Goal: Obtain resource: Obtain resource

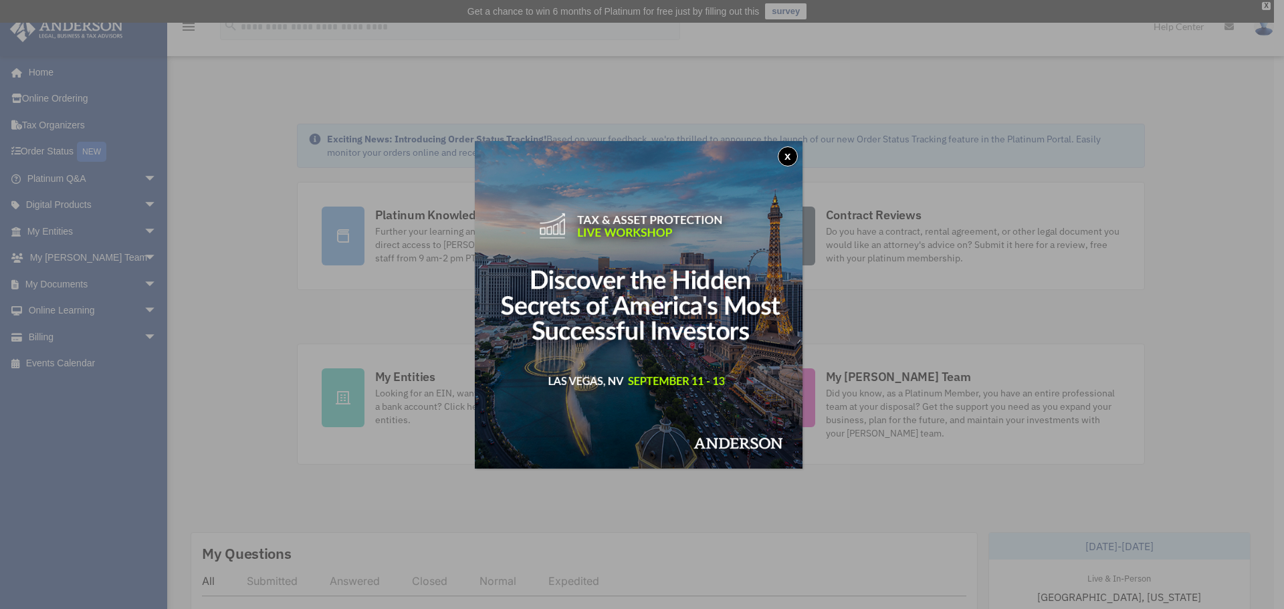
click at [791, 154] on button "x" at bounding box center [788, 156] width 20 height 20
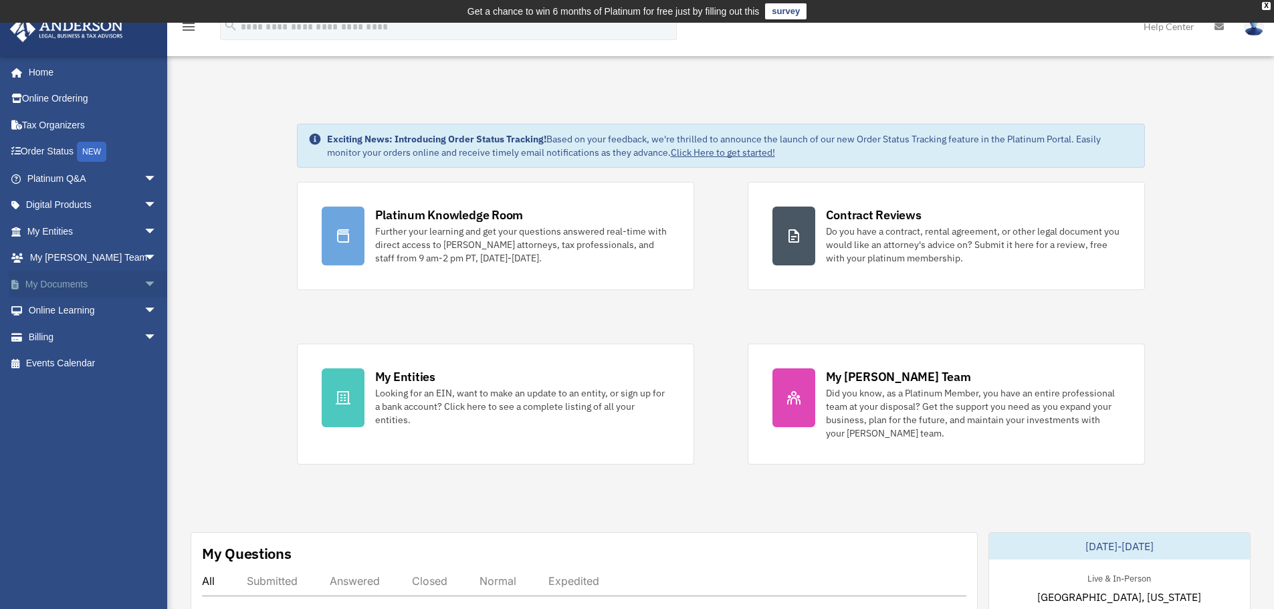
click at [144, 280] on span "arrow_drop_down" at bounding box center [157, 284] width 27 height 27
click at [101, 361] on link "Forms Library" at bounding box center [98, 363] width 158 height 27
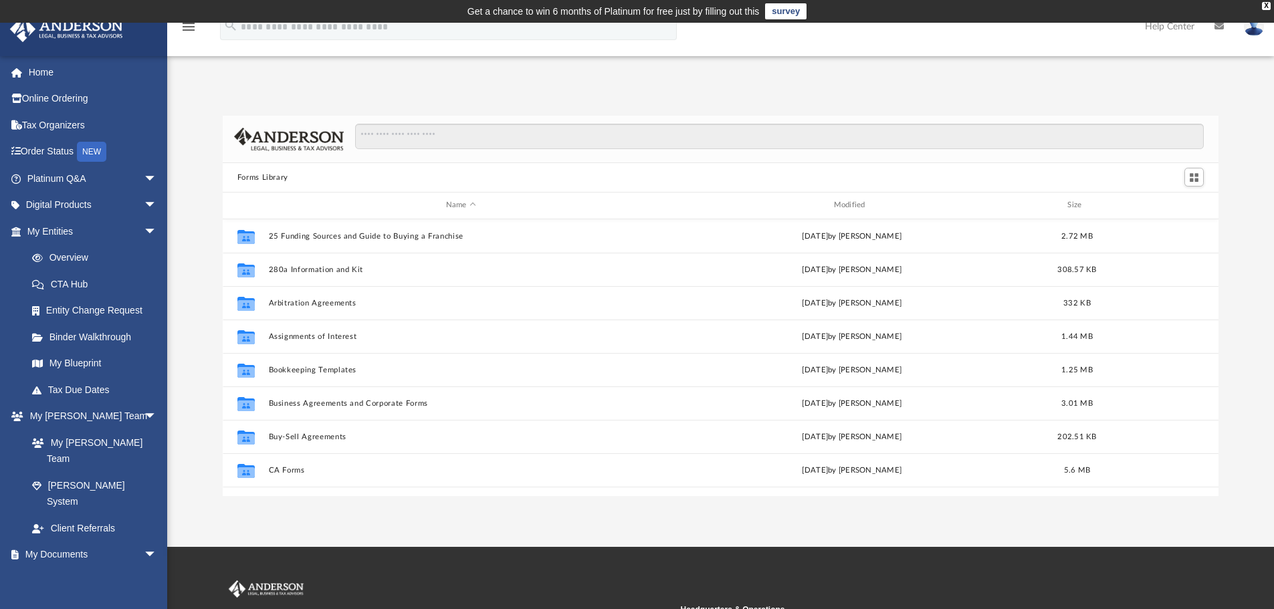
scroll to position [294, 986]
click at [415, 142] on input "Search files and folders" at bounding box center [779, 136] width 849 height 25
type input "**********"
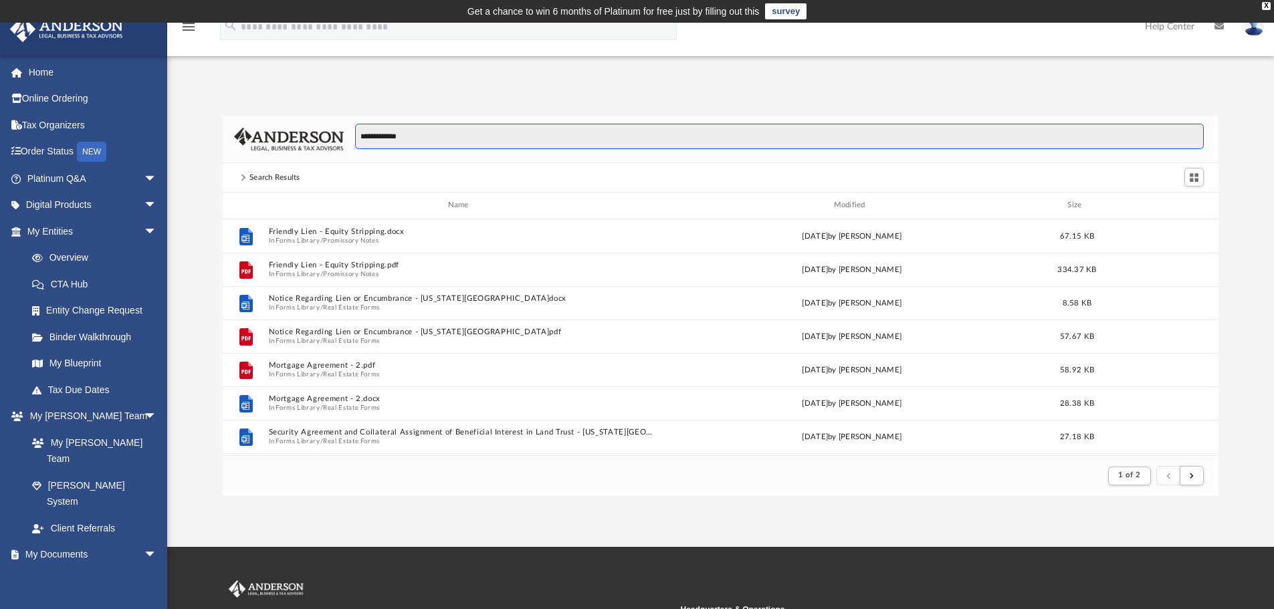
scroll to position [253, 986]
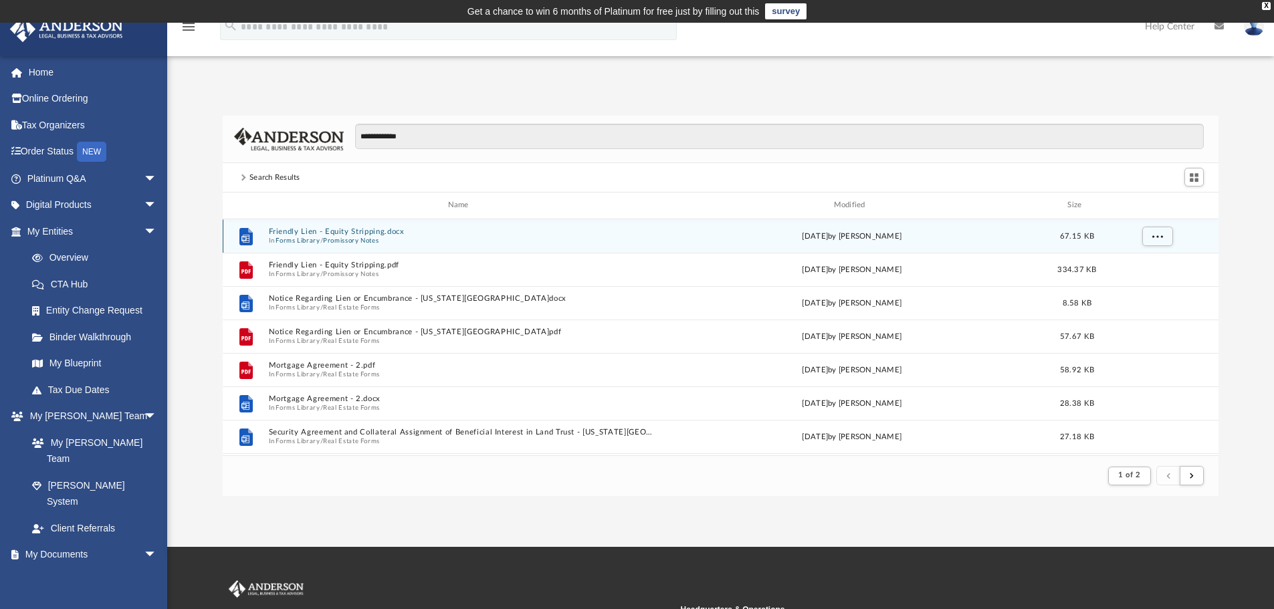
click at [445, 236] on span "In Forms Library / Promissory Notes" at bounding box center [460, 240] width 385 height 9
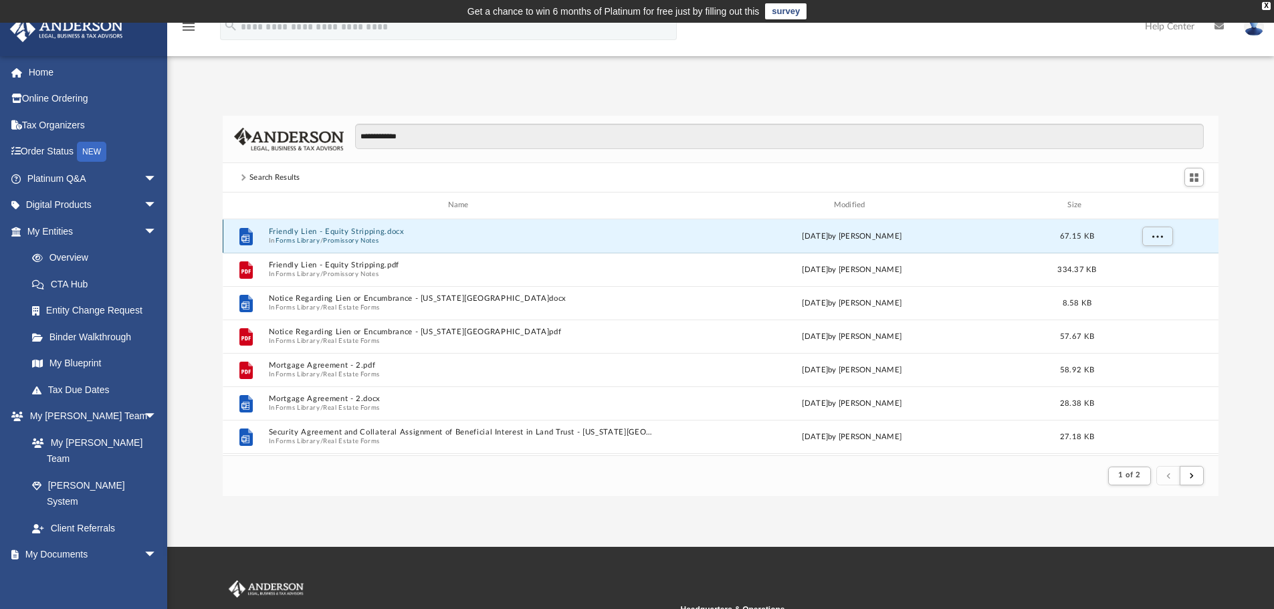
click at [383, 240] on span "In Forms Library / Promissory Notes" at bounding box center [460, 240] width 385 height 9
click at [351, 241] on button "Promissory Notes" at bounding box center [351, 240] width 56 height 9
click at [351, 241] on button "Friendly Lien - Equity Stripping.docx" at bounding box center [460, 236] width 385 height 9
